Goal: Information Seeking & Learning: Learn about a topic

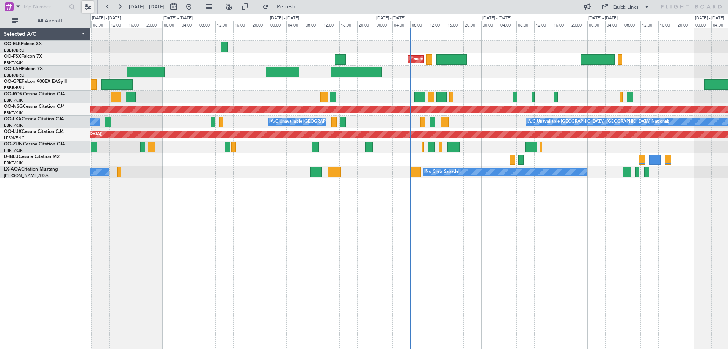
click at [91, 5] on button at bounding box center [88, 7] width 12 height 12
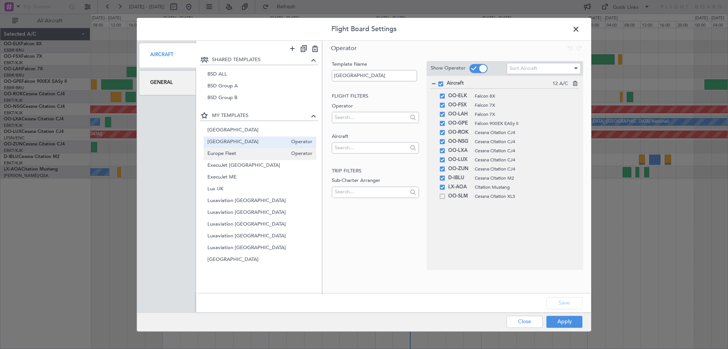
click at [233, 155] on span "Europe Fleet" at bounding box center [247, 154] width 80 height 8
type input "Europe Fleet"
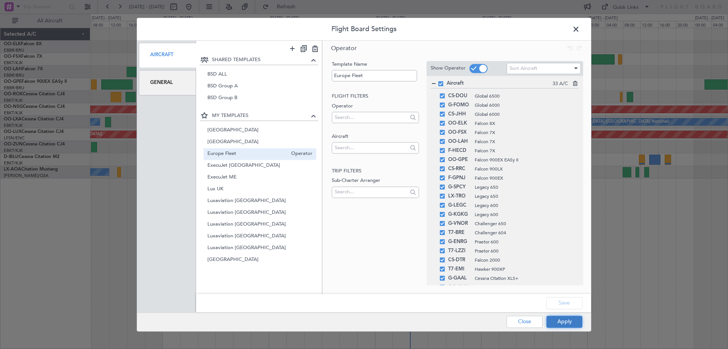
click at [570, 322] on button "Apply" at bounding box center [565, 321] width 36 height 12
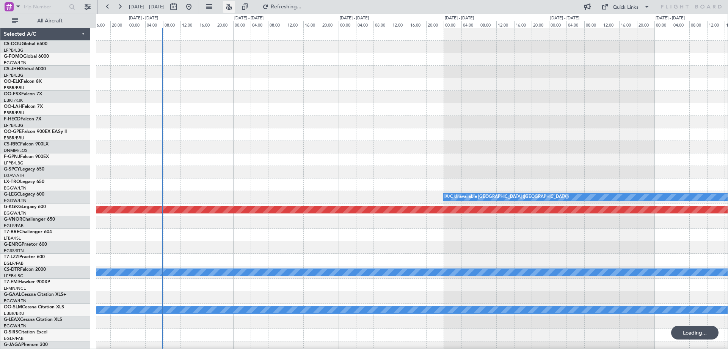
click at [235, 5] on button at bounding box center [229, 7] width 12 height 12
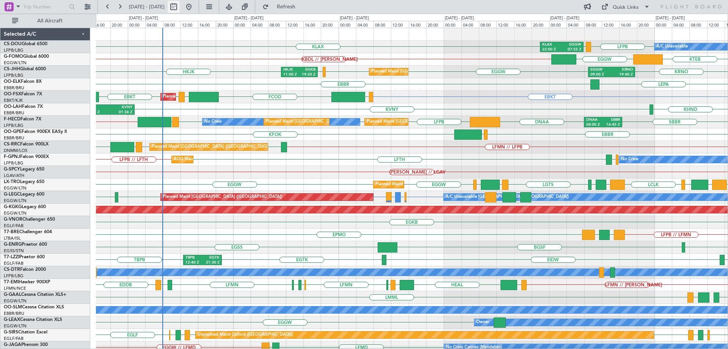
click at [180, 5] on button at bounding box center [174, 7] width 12 height 12
select select "8"
select select "2025"
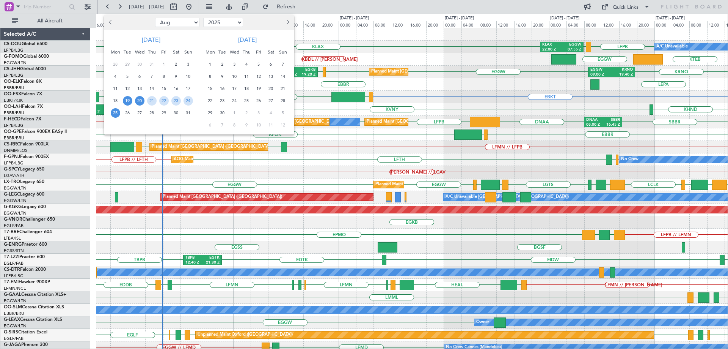
click at [140, 101] on span "20" at bounding box center [139, 100] width 9 height 9
click at [136, 112] on span "27" at bounding box center [139, 112] width 9 height 9
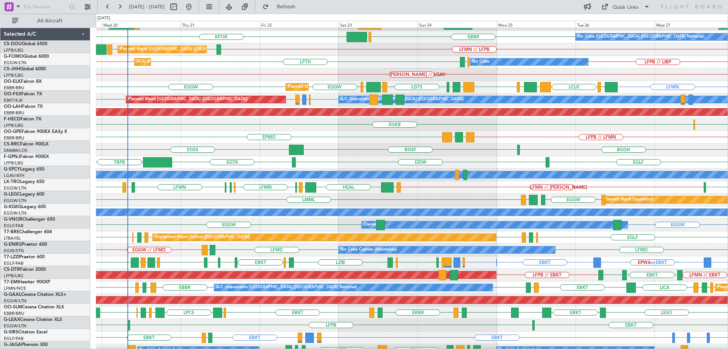
scroll to position [105, 0]
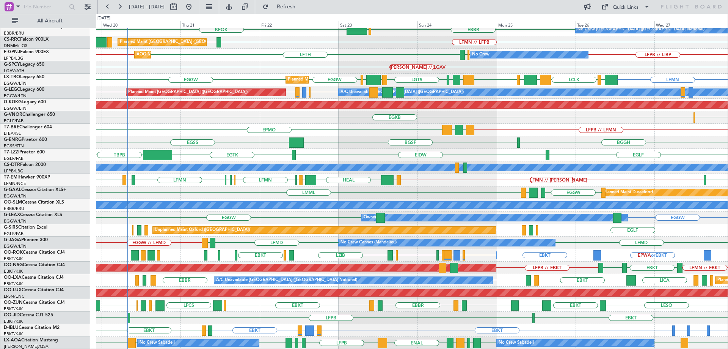
click at [225, 52] on div "SBBR DNAA LFPB LFPB LFPB LFMN LFPB // KIAD Planned Maint Paris (Le Bourget) No …" at bounding box center [412, 136] width 632 height 426
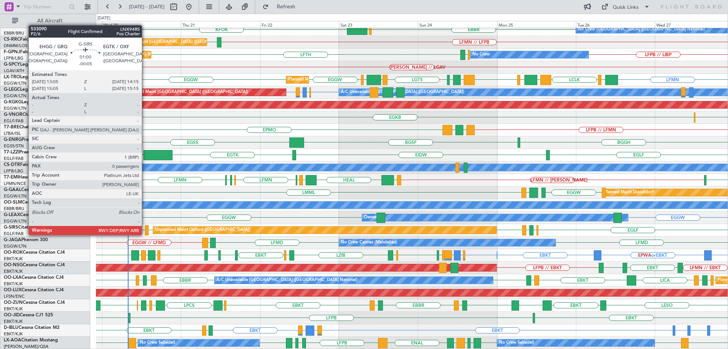
click at [145, 234] on div at bounding box center [147, 230] width 4 height 10
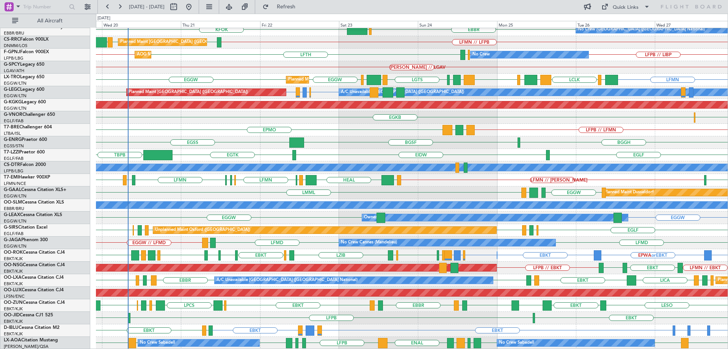
click at [125, 236] on div "Unplanned Maint Oxford (Kidlington) EGLF EGHH EHGG EGTK EGLF EGTK EHGG EGHH" at bounding box center [412, 230] width 632 height 13
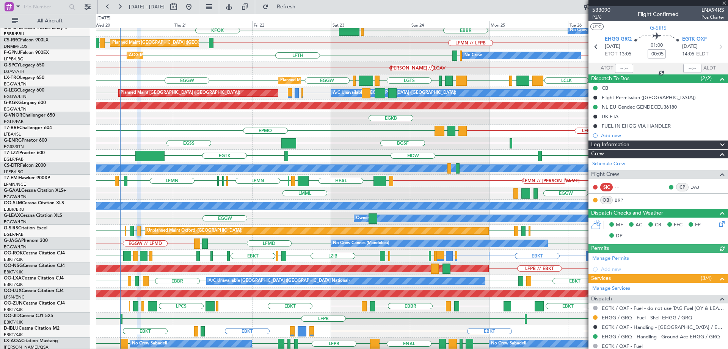
click at [724, 3] on div at bounding box center [659, 3] width 140 height 6
click at [723, 3] on span at bounding box center [725, 3] width 8 height 7
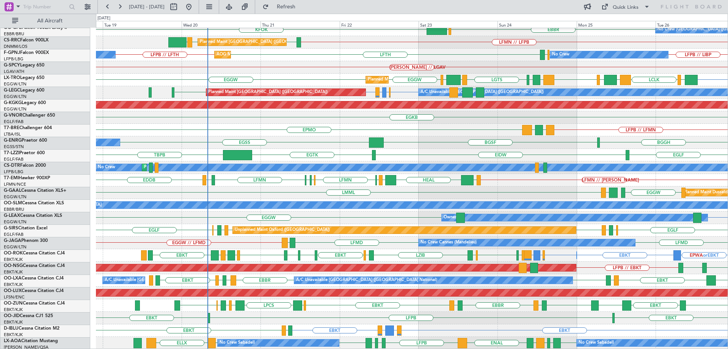
scroll to position [105, 0]
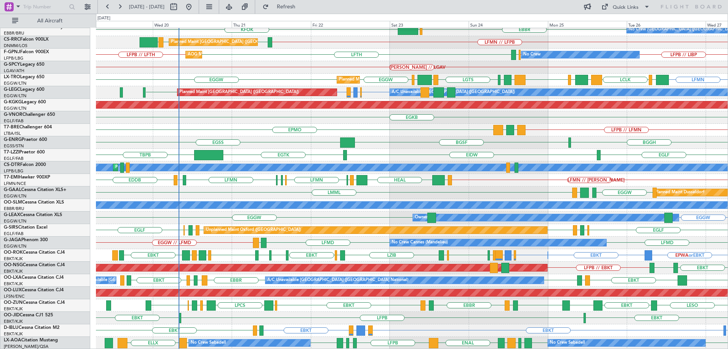
click at [258, 88] on div "SBBR DNAA LFPB LFPB LFPB LFMN LFPB // KIAD Planned Maint Paris (Le Bourget) No …" at bounding box center [412, 136] width 632 height 426
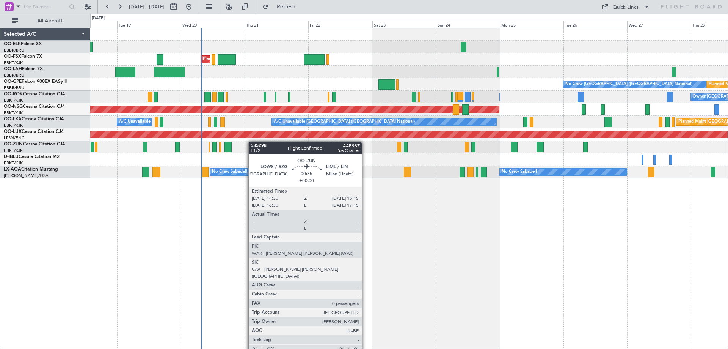
click at [249, 142] on div "Planned Maint Kortrijk-[GEOGRAPHIC_DATA] No Crew [GEOGRAPHIC_DATA] (Brussels Na…" at bounding box center [409, 103] width 638 height 150
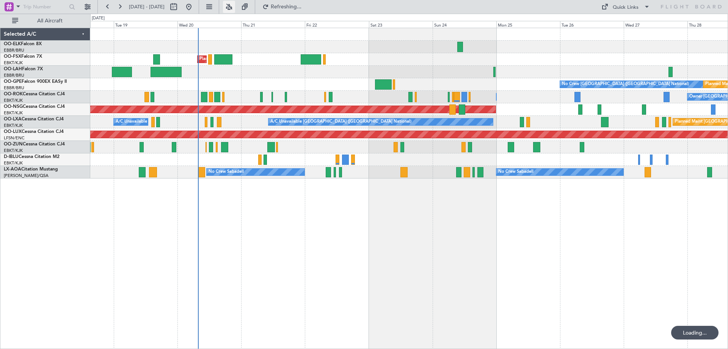
click at [235, 5] on button at bounding box center [229, 7] width 12 height 12
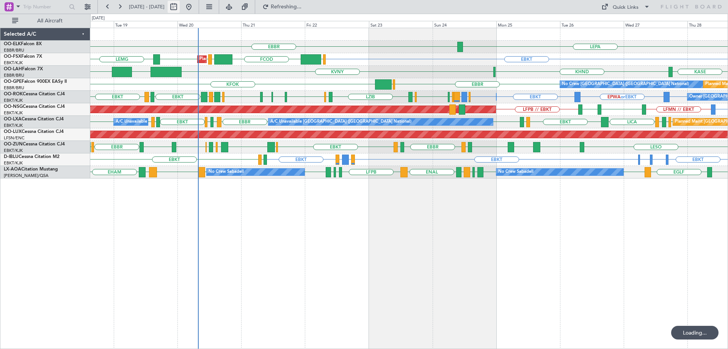
click at [180, 9] on button at bounding box center [174, 7] width 12 height 12
select select "8"
select select "2025"
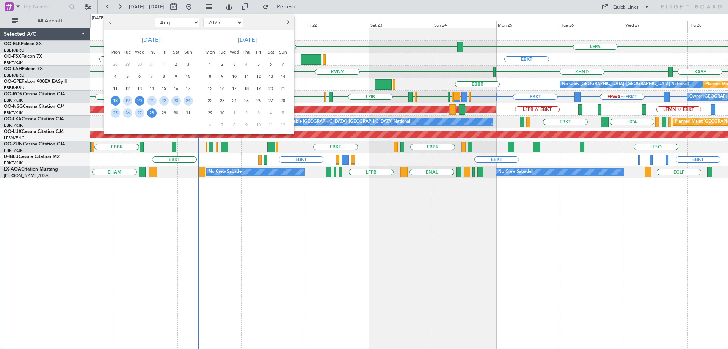
click at [139, 101] on span "20" at bounding box center [139, 100] width 9 height 9
click at [141, 114] on span "27" at bounding box center [139, 112] width 9 height 9
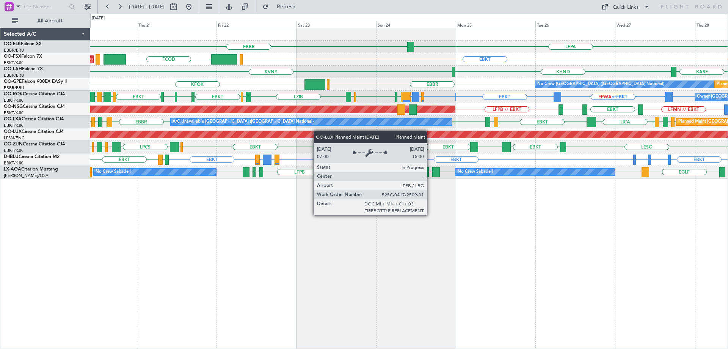
click at [142, 132] on div "EBBR LEPA EBKT EGGW FCOD LSGG EBKT Planned Maint Kortrijk-Wevelgem EBKT KVNY KH…" at bounding box center [409, 103] width 638 height 150
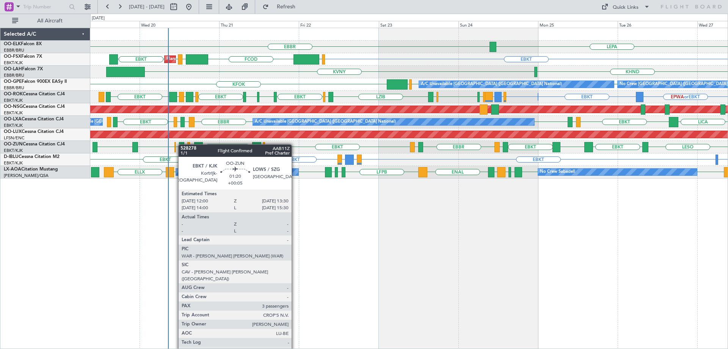
click at [181, 144] on div "EBBR LEPA EBKT EGGW FCOD LSGG EBKT EBKT Planned Maint Kortrijk-Wevelgem KVNY KH…" at bounding box center [409, 103] width 638 height 150
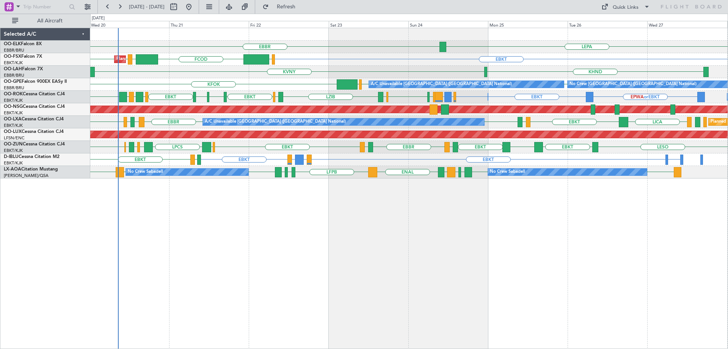
click at [388, 126] on div "A/C Unavailable Brussels (Brussels National) EBBR LIRS LFSD EBKT LICA EBKT EIDW…" at bounding box center [409, 122] width 638 height 13
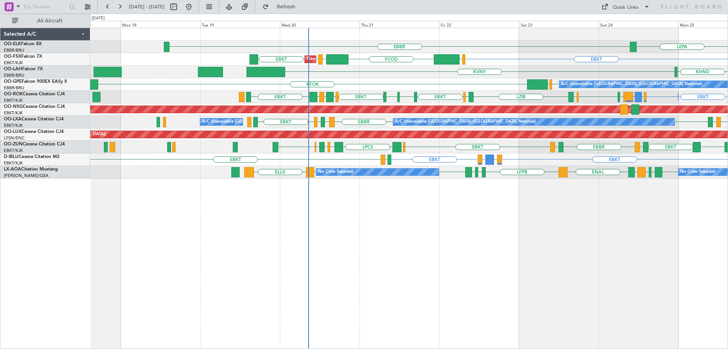
click at [381, 121] on div "EBBR LEPA Planned Maint Kortrijk-Wevelgem EBKT EGGW FCOD LSGG EBKT EBKT KVNY KH…" at bounding box center [409, 103] width 638 height 150
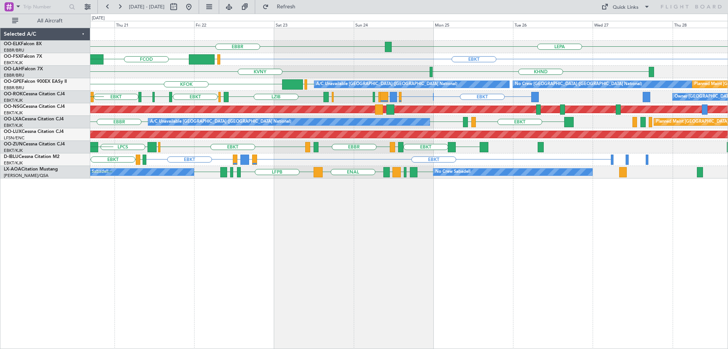
click at [307, 212] on div "EBBR LEPA EBKT EGGW FCOD LSGG EBKT Planned Maint Kortrijk-Wevelgem EBKT LEMG KV…" at bounding box center [409, 188] width 638 height 321
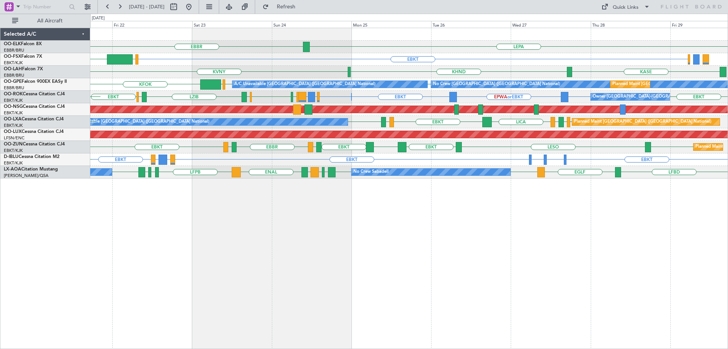
click at [195, 178] on div "EBBR LEPA EBKT EGGW FCOD Planned Maint Kortrijk-Wevelgem KVNY KHND KASE A/C Una…" at bounding box center [409, 103] width 638 height 150
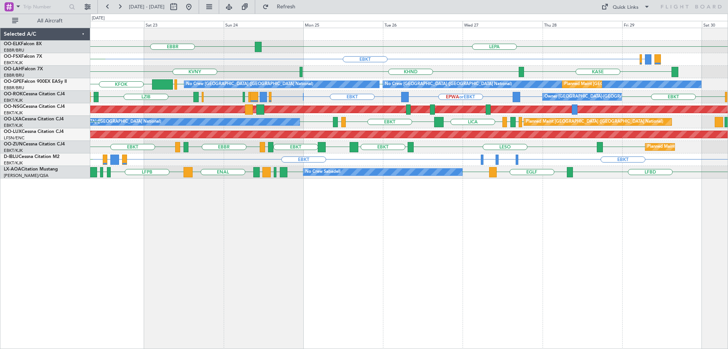
click at [427, 89] on div "KFOK EBBR EBBR EGHI No Crew Brussels (Brussels National) No Crew Brussels (Brus…" at bounding box center [409, 84] width 638 height 13
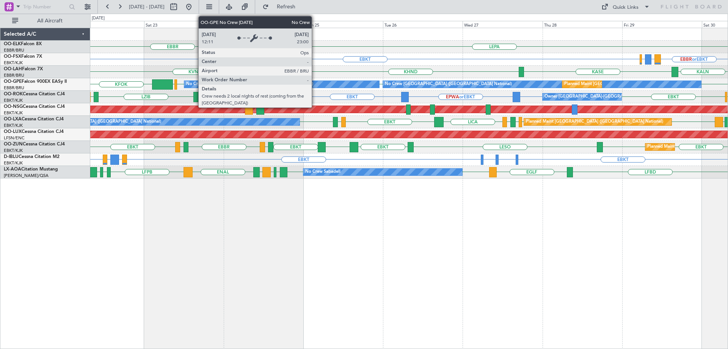
click at [315, 81] on div "No Crew [GEOGRAPHIC_DATA] ([GEOGRAPHIC_DATA] National)" at bounding box center [281, 84] width 195 height 7
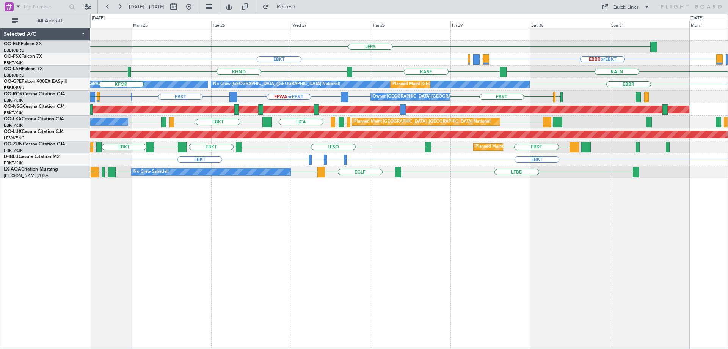
click at [407, 105] on div "LEPA EBBR EBKT EBBR or EBKT LIRZ or EBKT EBBR or EBKT KVNY KHND KALN KASE Plann…" at bounding box center [409, 103] width 638 height 150
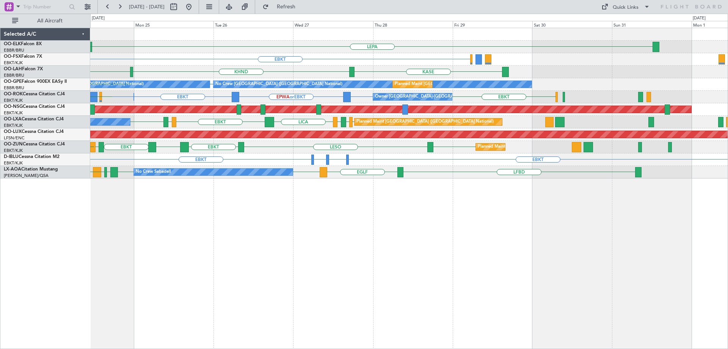
click at [320, 152] on div "LEPA EBBR EBKT KVNY KHND KASE Planned Maint Alton-st Louis (St Louis Regl) No C…" at bounding box center [409, 103] width 638 height 150
click at [230, 144] on div "LEPA EBBR EBKT LIRZ or EBKT EBBR or EBKT LIRZ or EBKT EBBR or EBKT KVNY KHND KA…" at bounding box center [364, 181] width 728 height 335
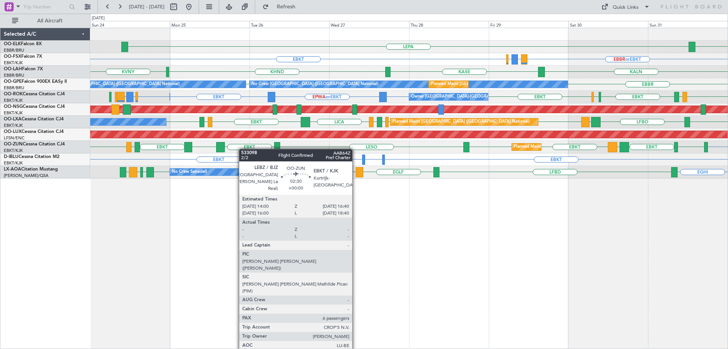
click at [201, 146] on div "LEPA EBBR EBKT EBBR or EBKT LIRZ or EBKT EBBR or EBKT LIRZ or EBKT KVNY KHND KA…" at bounding box center [409, 103] width 638 height 150
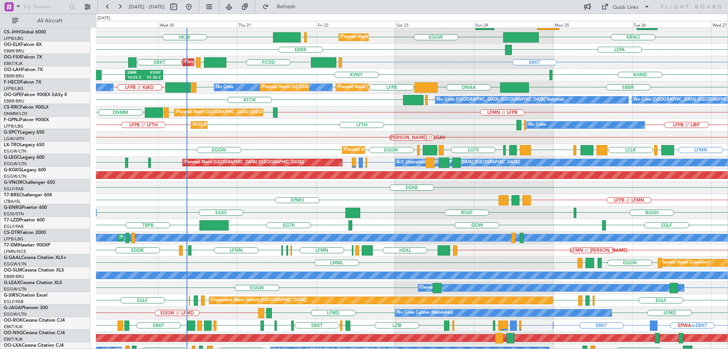
scroll to position [32, 0]
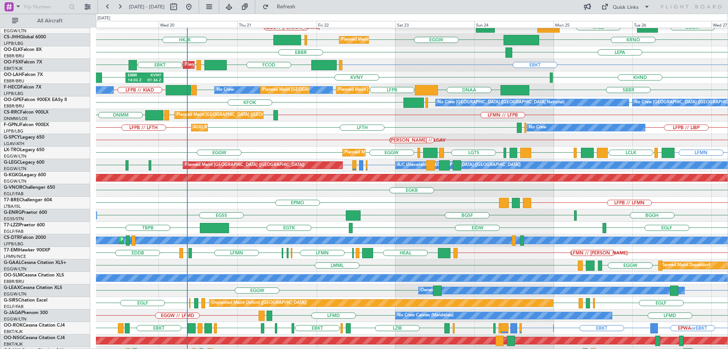
click at [246, 157] on div "LFMN LLBG LCLK LFMN LLBG LCLK LFMN LGAV LGTS LGST EGFF EGGW EGGW Planned Maint …" at bounding box center [412, 152] width 632 height 13
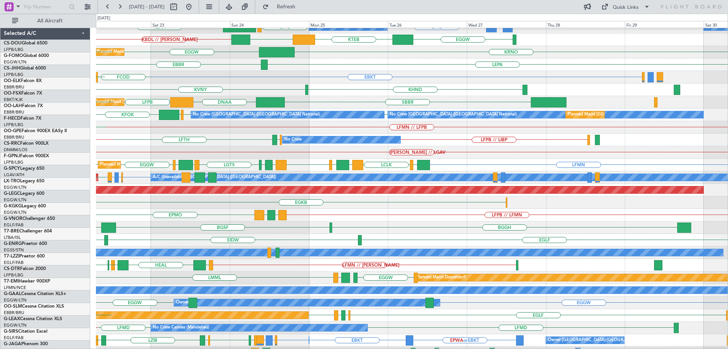
scroll to position [20, 0]
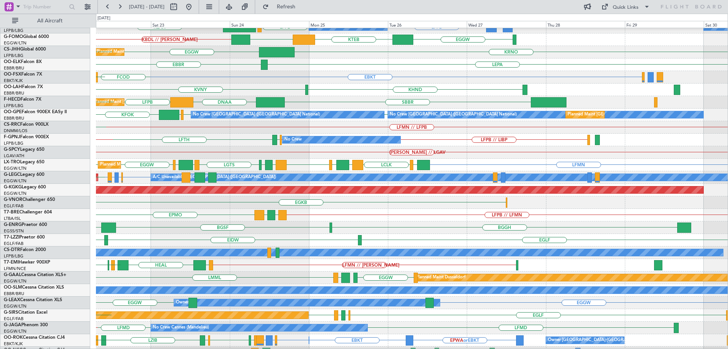
click at [395, 134] on div "No Crew LFPB // LIBP LIBP // LFPB LIRN LFTH AOG Maint Hyères (Toulon-Hyères) No…" at bounding box center [412, 140] width 632 height 13
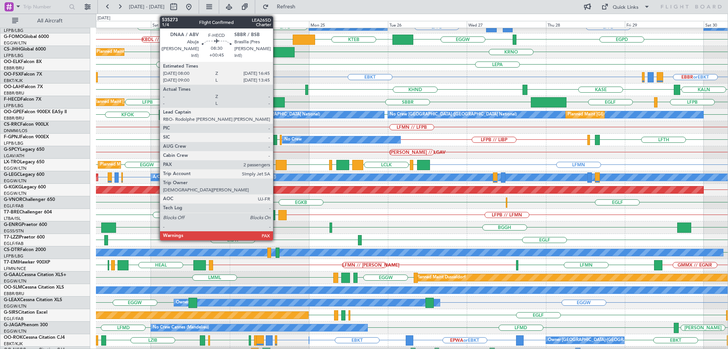
click at [276, 101] on div at bounding box center [270, 102] width 29 height 10
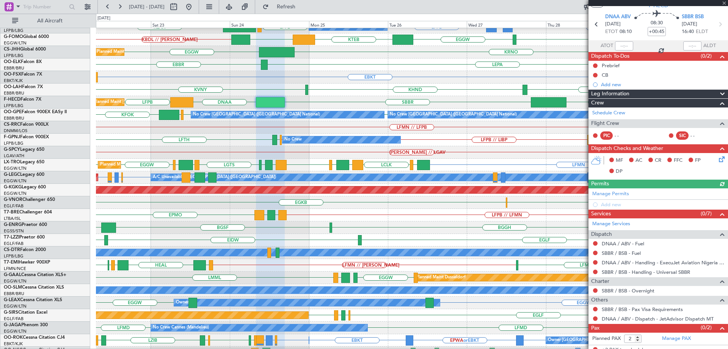
scroll to position [28, 0]
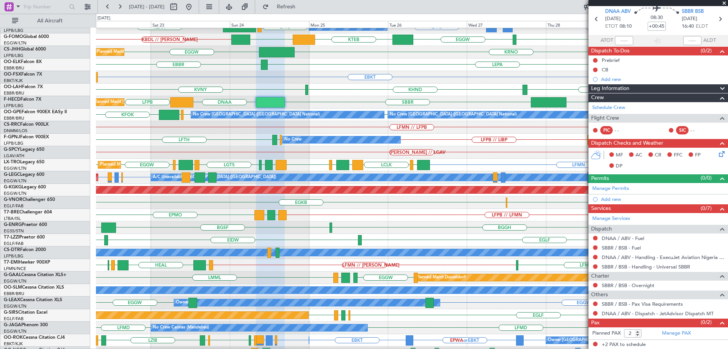
click at [725, 2] on span at bounding box center [725, 3] width 8 height 7
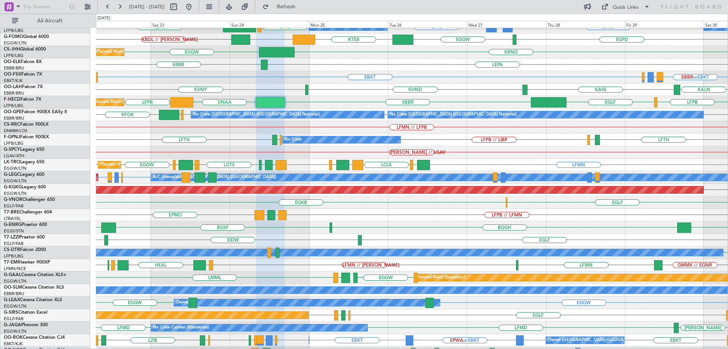
type input "0"
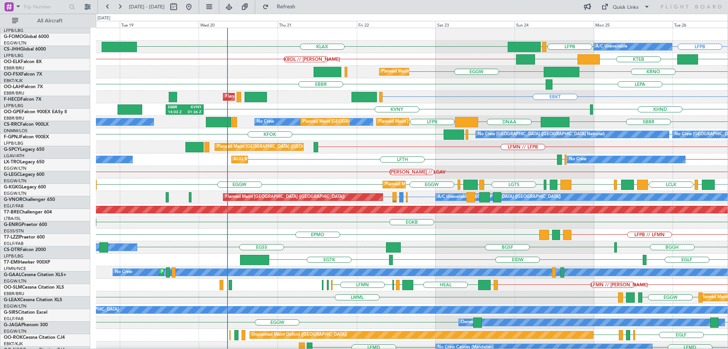
click at [447, 163] on div "LFPB // LIBP LIBP // LFPB LIRN LFTH No Crew AOG Maint Hyères (Toulon-Hyères) No…" at bounding box center [412, 159] width 632 height 13
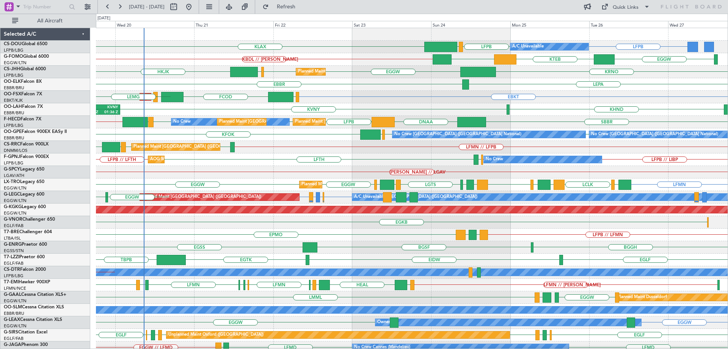
click at [351, 148] on div "Planned Maint Paris (Le Bourget) A/C Unavailable LFPB LFPB EGGW KLAX EGGW Plann…" at bounding box center [412, 241] width 632 height 426
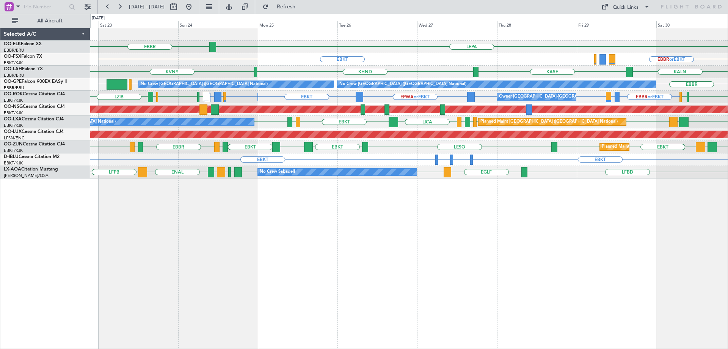
click at [286, 168] on div "LEPA [GEOGRAPHIC_DATA] EBBR or EBKT LIRZ or EBKT EBBR or EBKT EBKT KALN [GEOGRA…" at bounding box center [409, 103] width 638 height 150
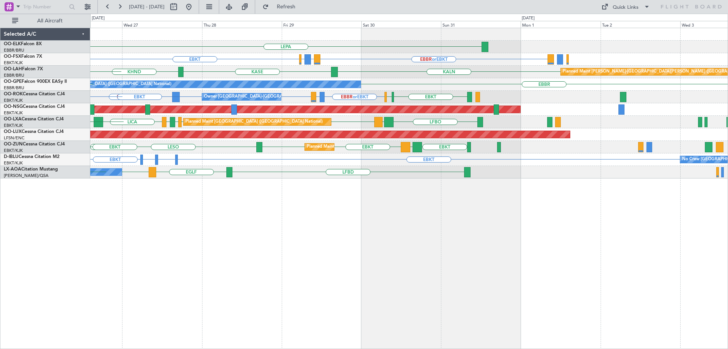
click at [263, 153] on div "LEPA EBBR or EBKT LIRZ or EBKT EBBR or EBKT EBKT KALN [GEOGRAPHIC_DATA] KHND Pl…" at bounding box center [409, 103] width 638 height 150
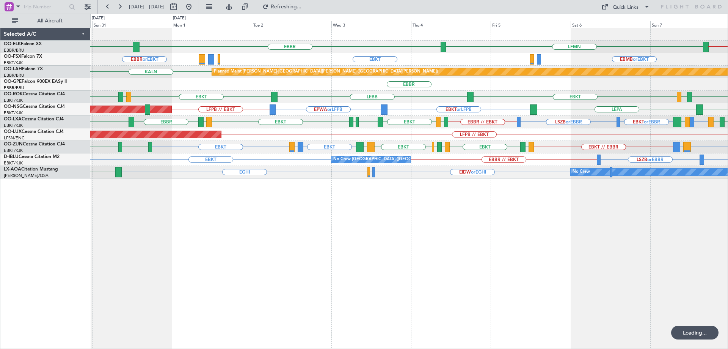
click at [184, 136] on div "LFPB // EBKT Planned Maint [GEOGRAPHIC_DATA] ([GEOGRAPHIC_DATA])" at bounding box center [409, 134] width 638 height 13
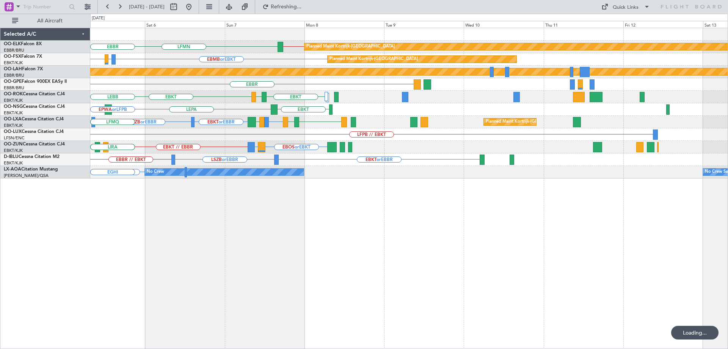
click at [206, 130] on div "LFPB // EBKT" at bounding box center [409, 134] width 638 height 13
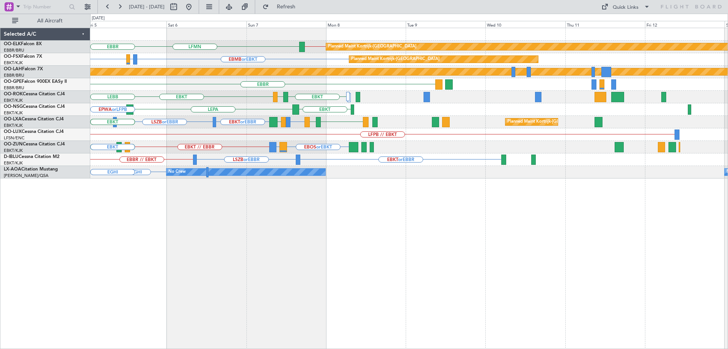
click at [206, 123] on div "EBBR // EBKT LFMN Planned Maint [GEOGRAPHIC_DATA]-[GEOGRAPHIC_DATA] [GEOGRAPHIC…" at bounding box center [409, 103] width 638 height 150
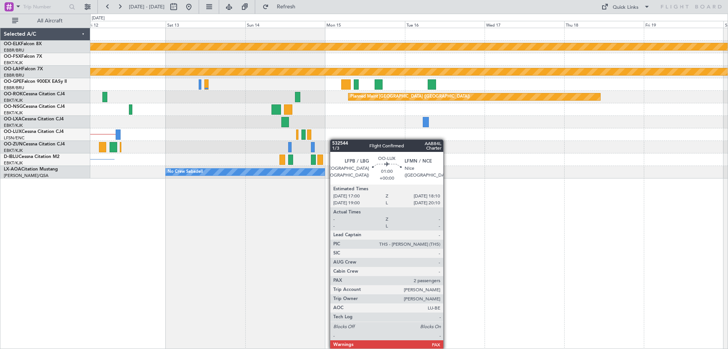
click at [263, 145] on div "Planned Maint Kortrijk-[GEOGRAPHIC_DATA] Planned Maint [GEOGRAPHIC_DATA]-[GEOGR…" at bounding box center [409, 103] width 638 height 150
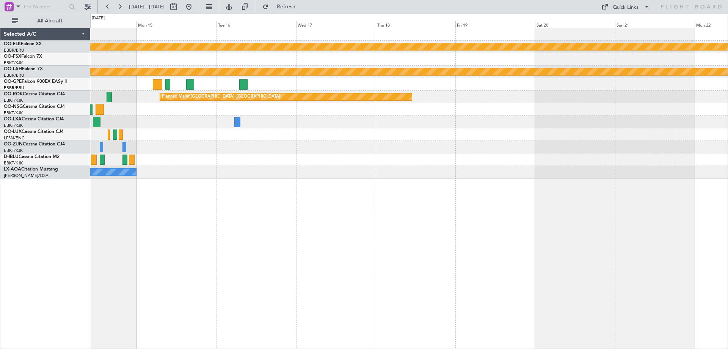
click at [261, 160] on div "Planned Maint Kortrijk-[GEOGRAPHIC_DATA] Planned [GEOGRAPHIC_DATA][PERSON_NAME]…" at bounding box center [409, 103] width 638 height 150
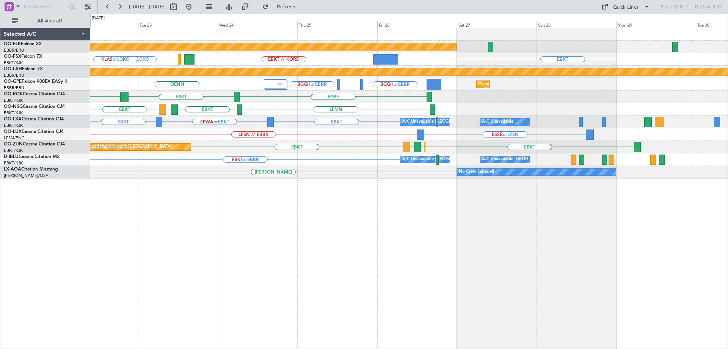
click at [661, 159] on div "Planned Maint Kortrijk-[GEOGRAPHIC_DATA] EBKT EBKT // [PERSON_NAME] or LGKO LGA…" at bounding box center [409, 103] width 638 height 150
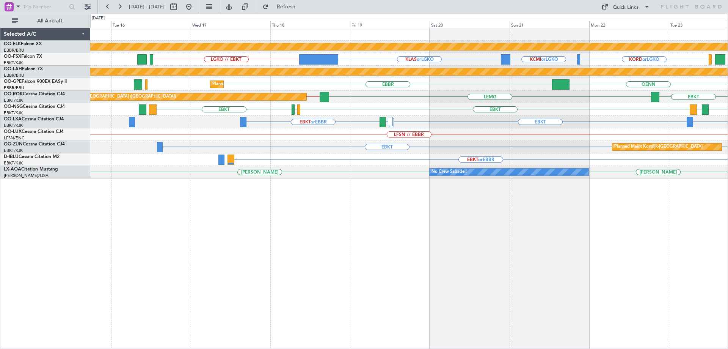
click at [396, 162] on div "EBKT or EBBR" at bounding box center [409, 159] width 638 height 13
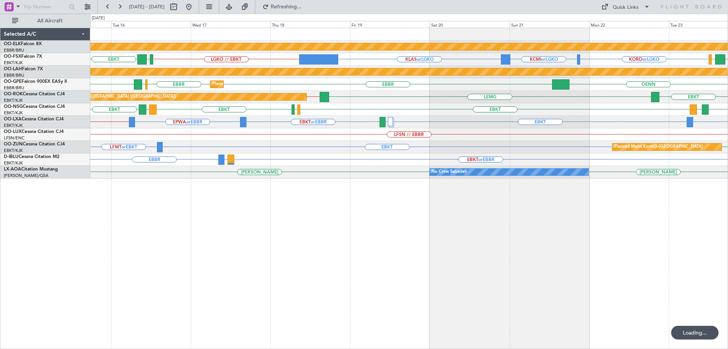
click at [698, 198] on div "Planned Maint Kortrijk-[GEOGRAPHIC_DATA] KCMI or LGKO KLAS or LGKO LGKO // EBKT…" at bounding box center [409, 188] width 638 height 321
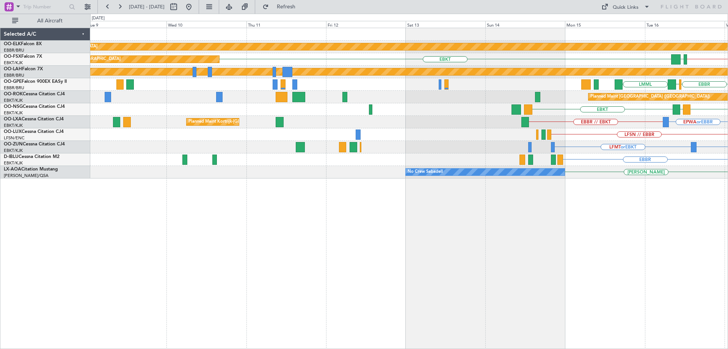
click at [606, 170] on div "Planned Maint Kortrijk-[GEOGRAPHIC_DATA] LGKO // EBKT EBKT LGAV Planned Maint […" at bounding box center [409, 103] width 638 height 150
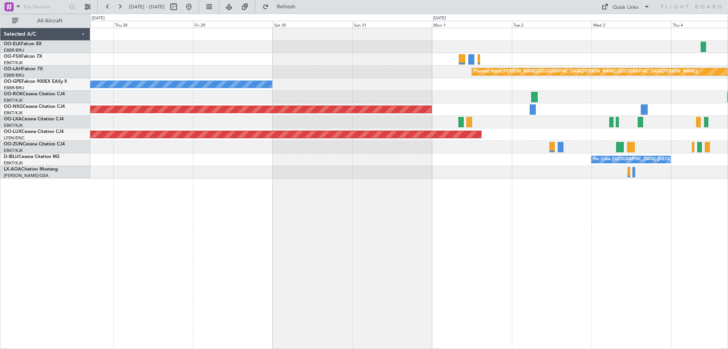
click at [539, 146] on div "Planned Maint [PERSON_NAME]-[GEOGRAPHIC_DATA][PERSON_NAME] ([GEOGRAPHIC_DATA][P…" at bounding box center [409, 103] width 638 height 150
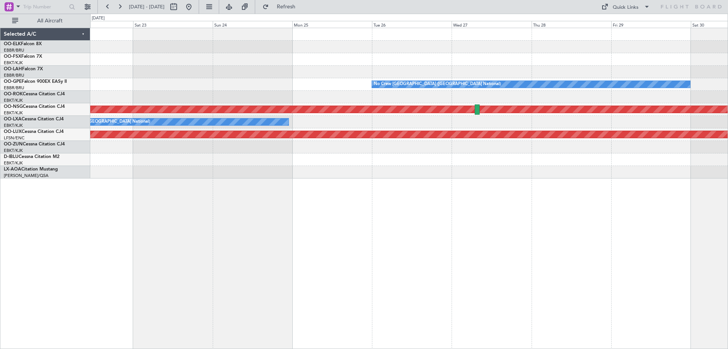
click at [567, 154] on div "No Crew [GEOGRAPHIC_DATA] ([GEOGRAPHIC_DATA] National) Planned Maint [GEOGRAPHI…" at bounding box center [409, 103] width 638 height 150
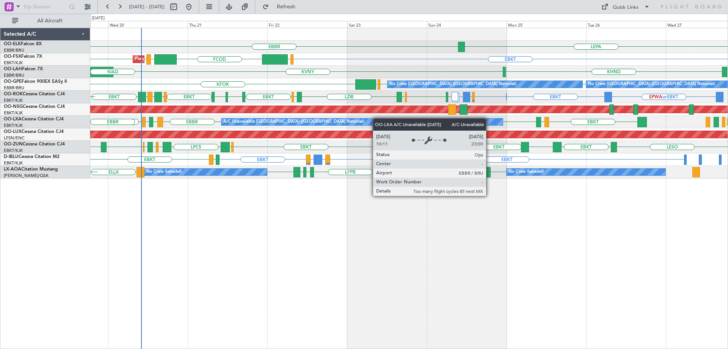
click at [332, 126] on div "EBBR LEPA EBKT EGGW FCOD [GEOGRAPHIC_DATA] EBKT EBKT Planned Maint [GEOGRAPHIC_…" at bounding box center [409, 103] width 638 height 150
